Goal: Find contact information: Find contact information

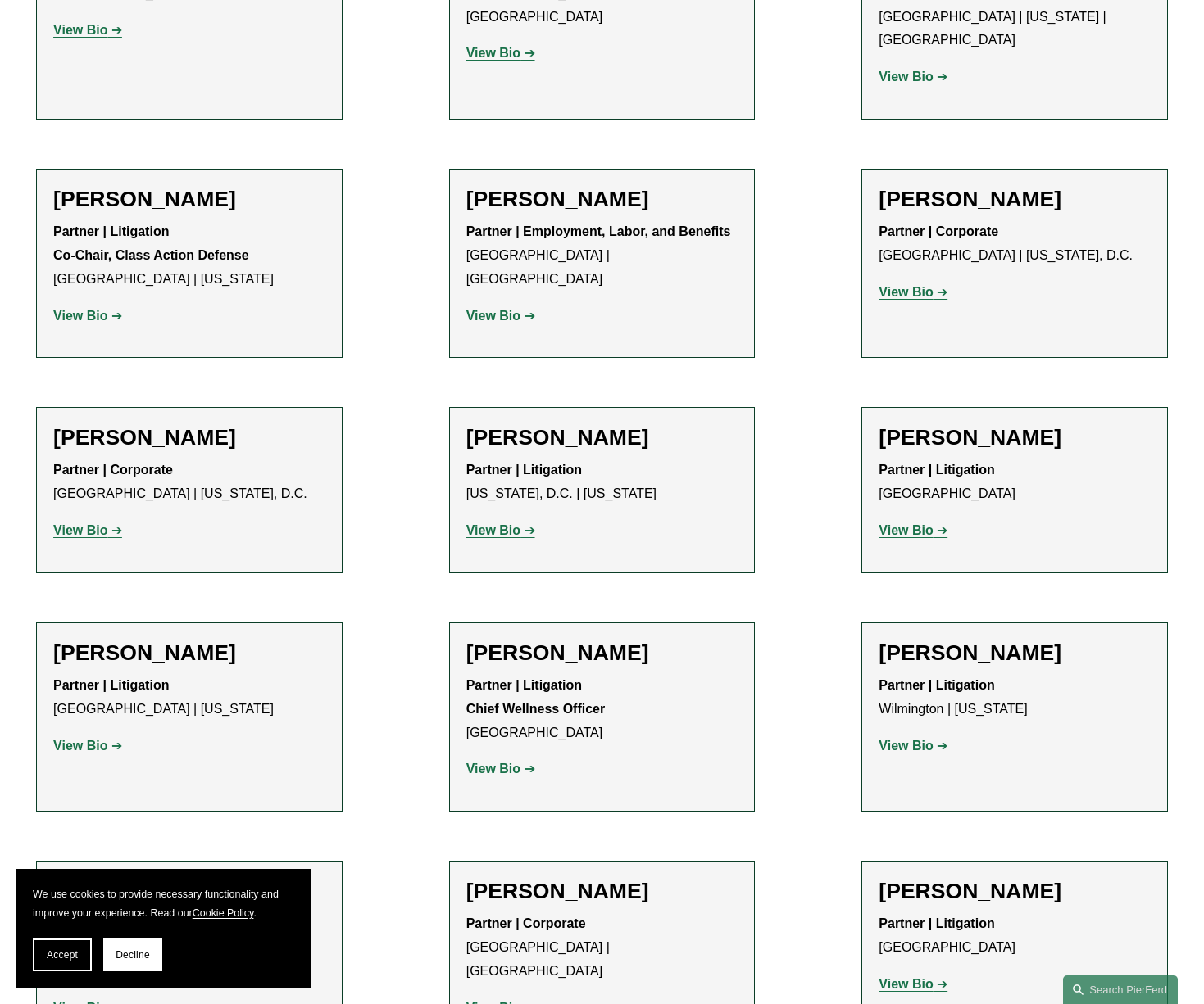
scroll to position [12876, 0]
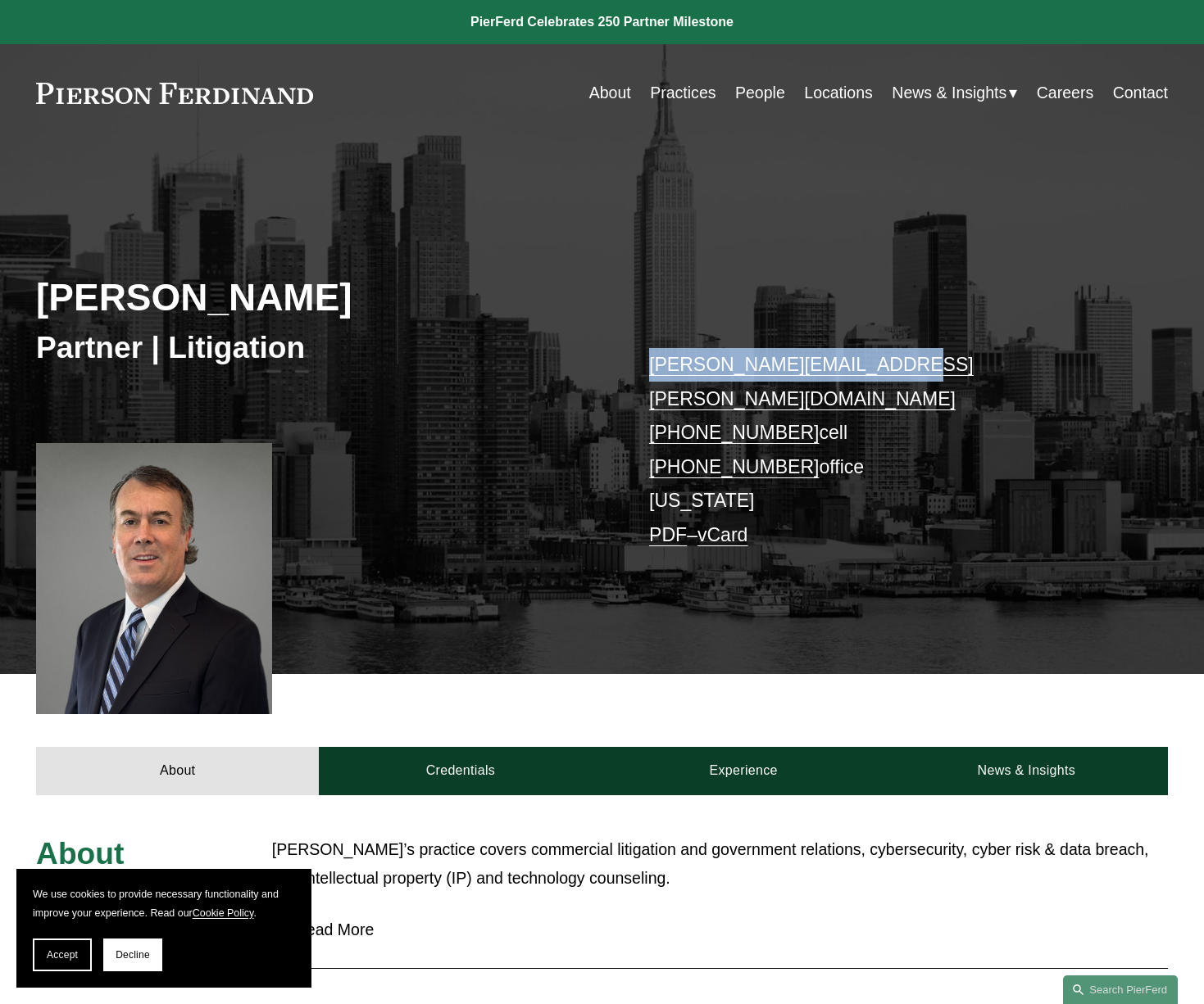
drag, startPoint x: 891, startPoint y: 369, endPoint x: 650, endPoint y: 356, distance: 241.4
click at [650, 356] on p "[PERSON_NAME][EMAIL_ADDRESS][PERSON_NAME][DOMAIN_NAME] [PHONE_NUMBER] cell [PHO…" at bounding box center [885, 451] width 471 height 204
copy link "[PERSON_NAME][EMAIL_ADDRESS][PERSON_NAME][DOMAIN_NAME]"
